Goal: Communication & Community: Answer question/provide support

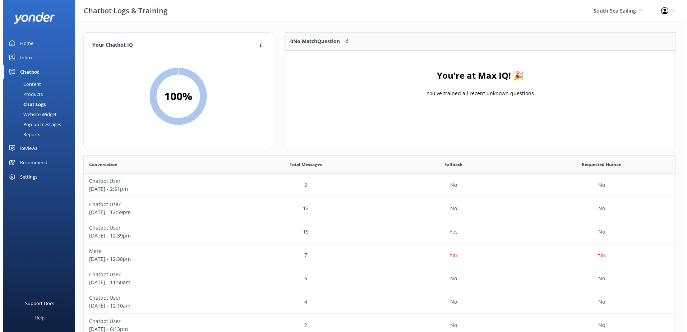
scroll to position [246, 586]
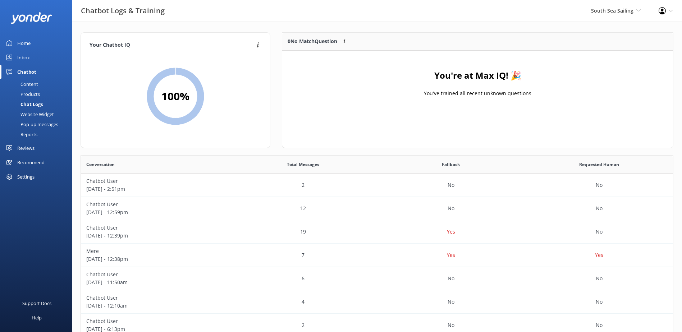
click at [616, 17] on div "South Sea Sailing South Sea Sailing South Sea Cruises Malamala Beach Club Aweso…" at bounding box center [616, 11] width 68 height 22
click at [614, 29] on link "South Sea Sailing" at bounding box center [614, 30] width 72 height 17
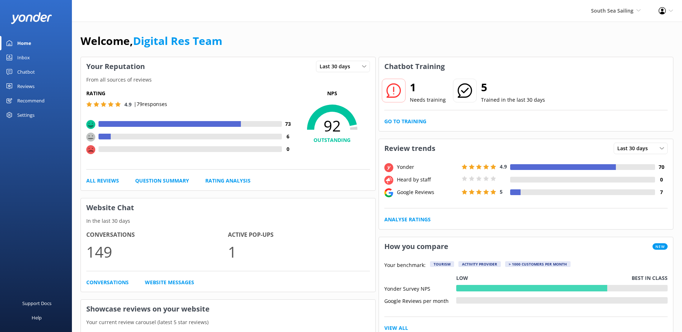
click at [15, 55] on link "Inbox" at bounding box center [36, 57] width 72 height 14
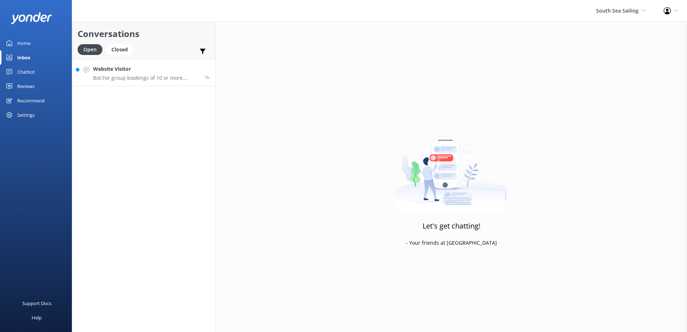
click at [146, 79] on p "Bot: For group bookings of 10 or more, discounted rates are available. You can …" at bounding box center [146, 78] width 106 height 6
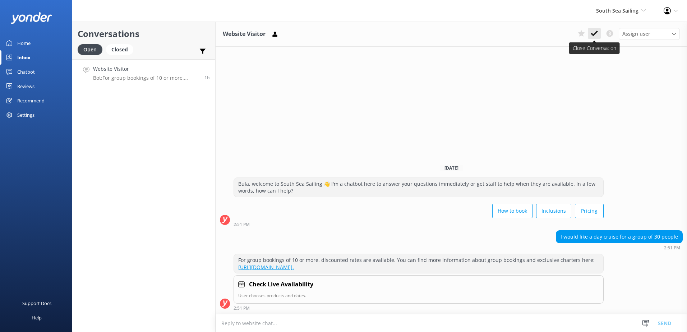
click at [599, 33] on button at bounding box center [594, 33] width 13 height 11
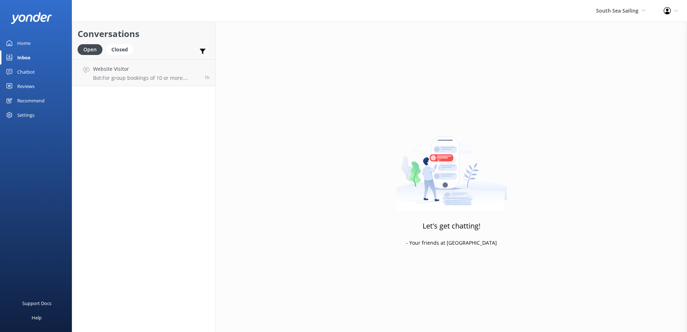
click at [616, 19] on div "South Sea Sailing South Sea Sailing South Sea Cruises Malamala Beach Club Aweso…" at bounding box center [621, 11] width 68 height 22
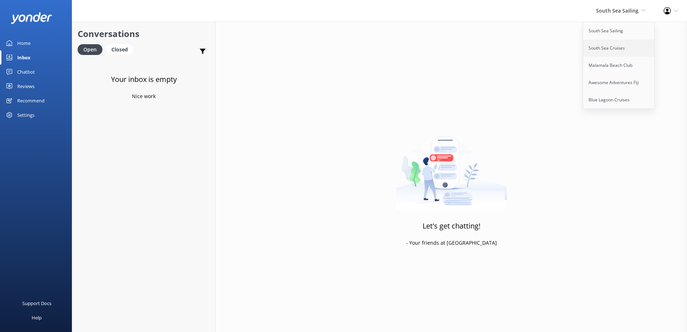
click at [632, 50] on link "South Sea Cruises" at bounding box center [619, 48] width 72 height 17
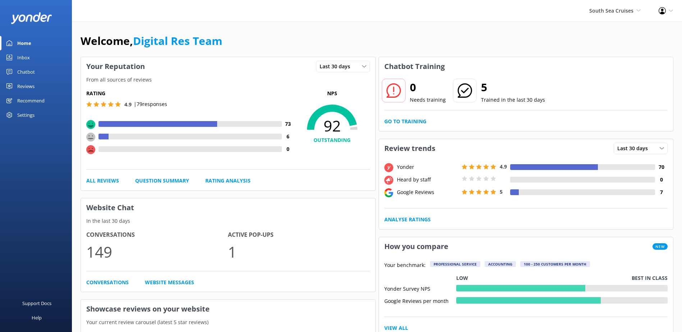
click at [30, 57] on link "Inbox" at bounding box center [36, 57] width 72 height 14
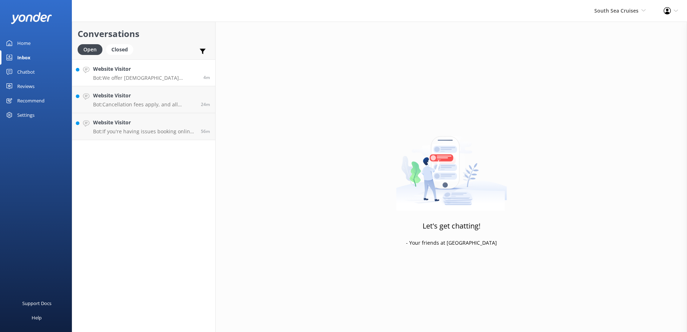
click at [147, 65] on link "Website Visitor Bot: We offer [DEMOGRAPHIC_DATA] residents a 20% discount on ou…" at bounding box center [143, 72] width 143 height 27
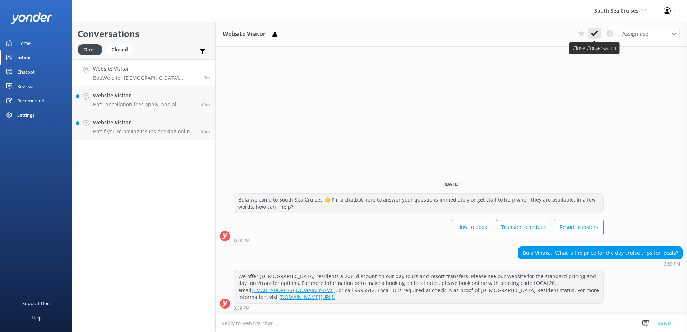
click at [590, 32] on button at bounding box center [594, 33] width 13 height 11
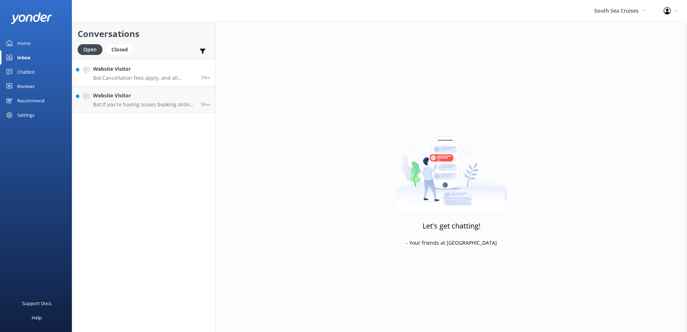
click at [173, 84] on link "Website Visitor Bot: Cancellation fees apply, and all cancellations must be rec…" at bounding box center [143, 72] width 143 height 27
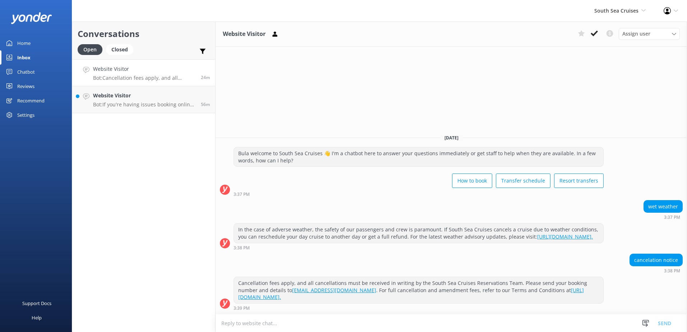
click at [179, 75] on p "Bot: Cancellation fees apply, and all cancellations must be received in writing…" at bounding box center [144, 78] width 102 height 6
click at [593, 32] on icon at bounding box center [594, 33] width 7 height 7
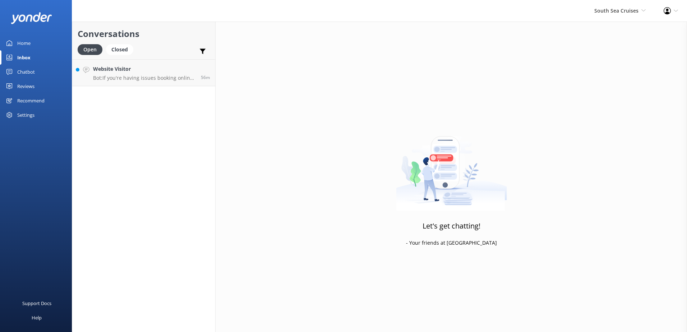
click at [180, 102] on div "Conversations Open Closed Important Converted Assigned to me Unassigned Website…" at bounding box center [144, 177] width 144 height 310
click at [183, 82] on link "Website Visitor Bot: If you're having issues booking online, please contact the…" at bounding box center [143, 72] width 143 height 27
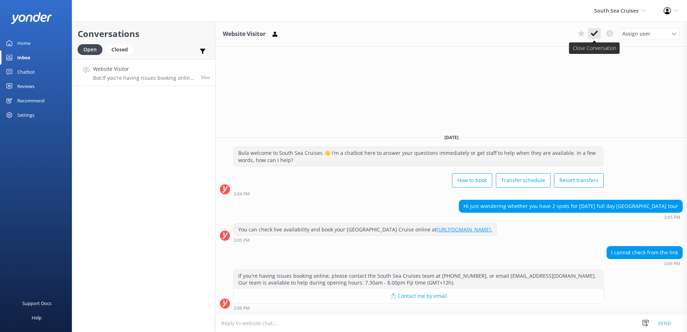
click at [590, 33] on button at bounding box center [594, 33] width 13 height 11
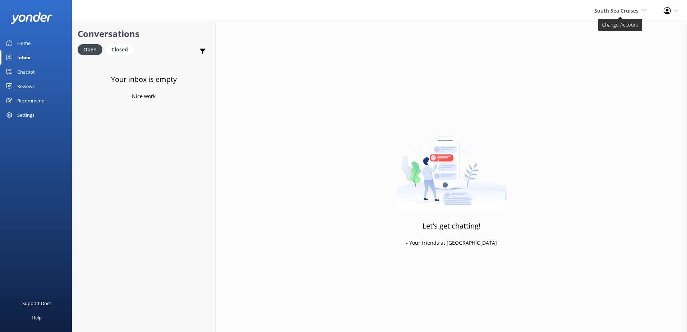
click at [610, 8] on span "South Sea Cruises" at bounding box center [616, 10] width 44 height 7
click at [611, 65] on link "Malamala Beach Club" at bounding box center [619, 65] width 72 height 17
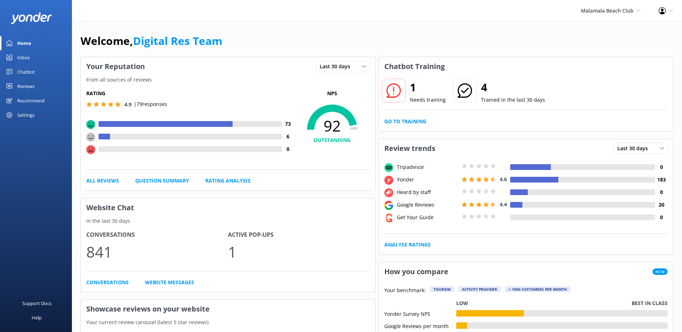
click at [28, 53] on div "Inbox" at bounding box center [23, 57] width 13 height 14
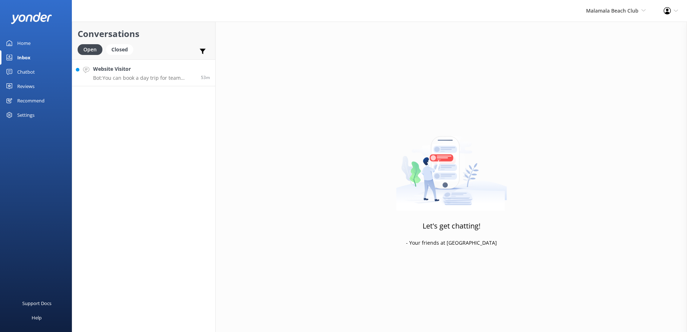
click at [115, 67] on h4 "Website Visitor" at bounding box center [144, 69] width 102 height 8
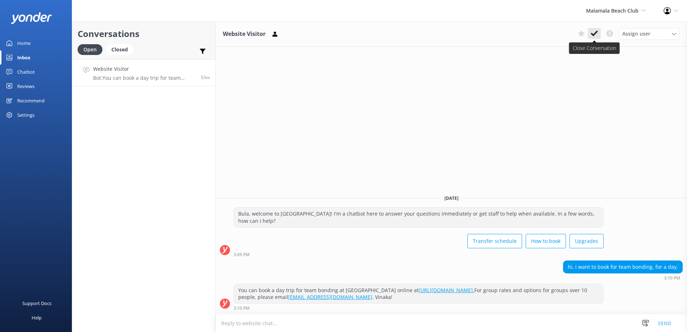
click at [593, 33] on icon at bounding box center [594, 33] width 7 height 7
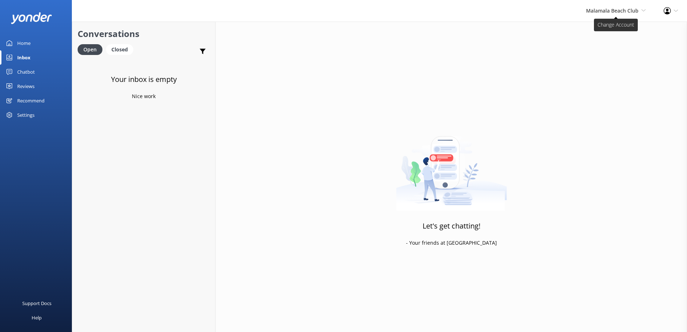
click at [613, 14] on span "Malamala Beach Club South Sea Sailing South Sea Cruises Malamala Beach Club Awe…" at bounding box center [616, 11] width 60 height 8
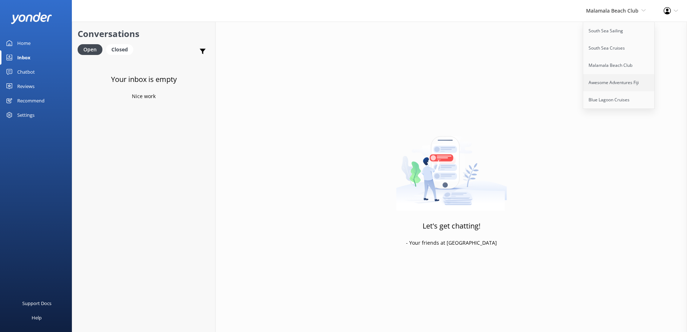
click at [616, 77] on link "Awesome Adventures Fiji" at bounding box center [619, 82] width 72 height 17
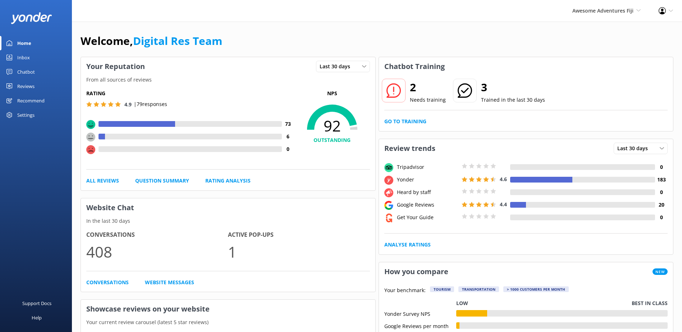
click at [37, 57] on link "Inbox" at bounding box center [36, 57] width 72 height 14
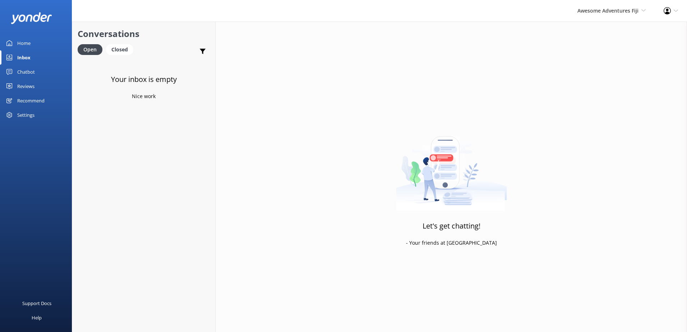
click at [163, 81] on h3 "Your inbox is empty" at bounding box center [144, 79] width 66 height 11
click at [606, 15] on div "Awesome Adventures Fiji South Sea Sailing South Sea Cruises Malamala Beach Club…" at bounding box center [611, 11] width 86 height 22
click at [623, 106] on link "Blue Lagoon Cruises" at bounding box center [619, 99] width 72 height 17
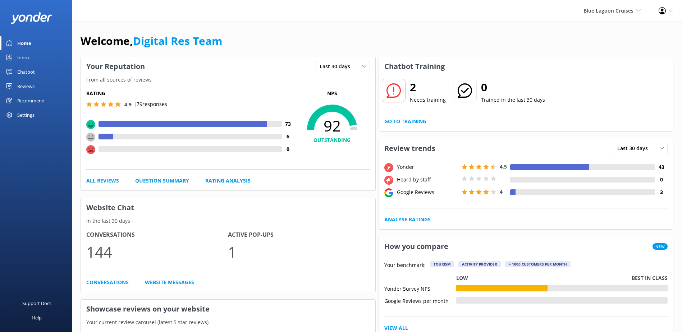
click at [40, 60] on link "Inbox" at bounding box center [36, 57] width 72 height 14
